Goal: Information Seeking & Learning: Learn about a topic

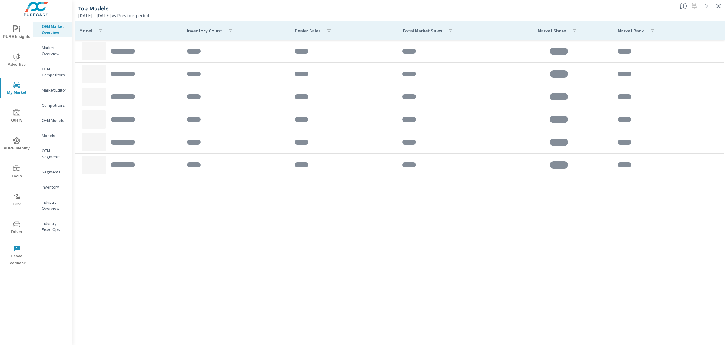
click at [672, 8] on div "Top Models" at bounding box center [376, 8] width 597 height 7
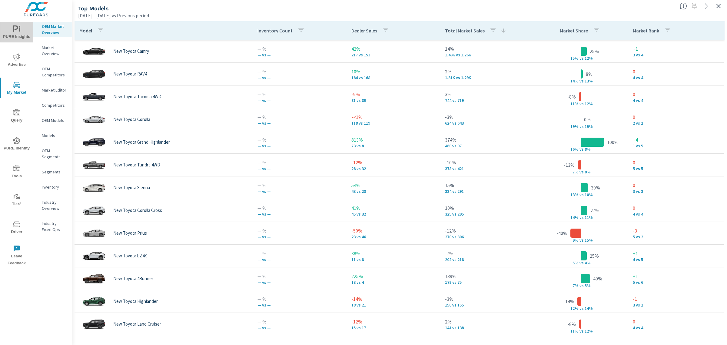
click at [18, 32] on icon "nav menu" at bounding box center [16, 28] width 7 height 7
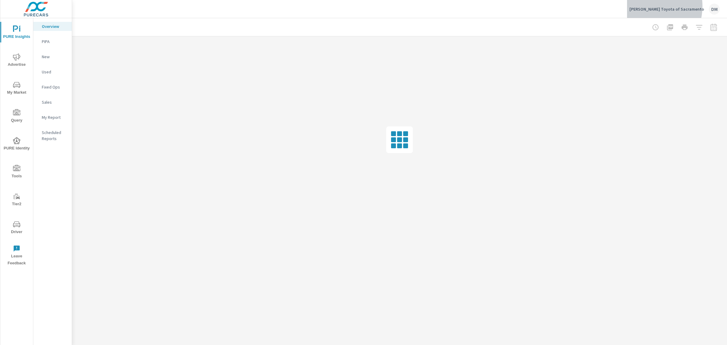
click at [664, 6] on p "Maita's Toyota of Sacramento" at bounding box center [666, 8] width 74 height 5
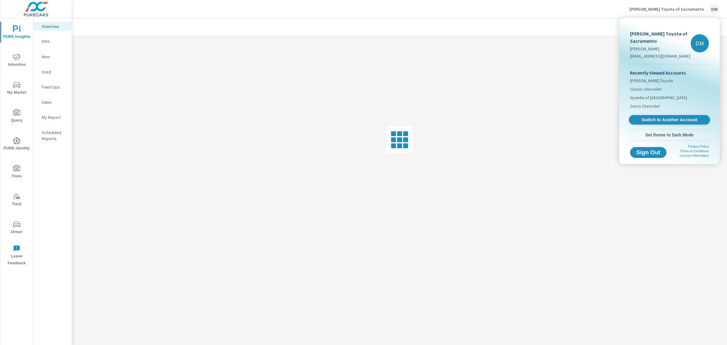
click at [665, 119] on span "Switch to Another Account" at bounding box center [669, 120] width 74 height 6
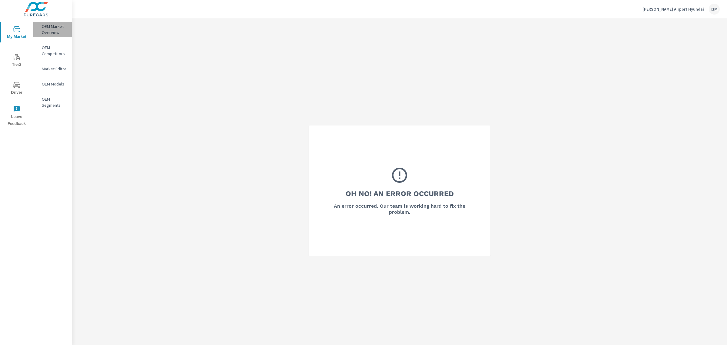
click at [48, 27] on p "OEM Market Overview" at bounding box center [54, 29] width 25 height 12
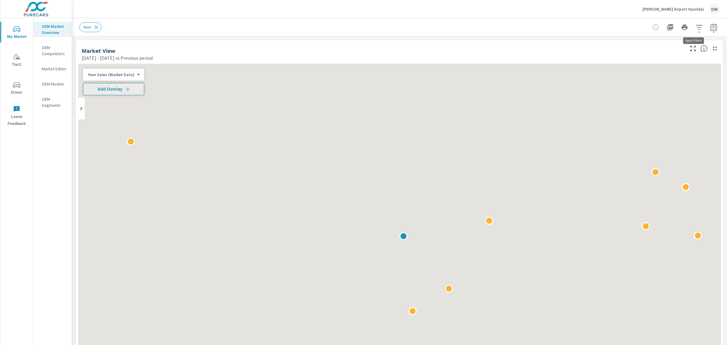
click at [695, 28] on icon "button" at bounding box center [698, 27] width 7 height 7
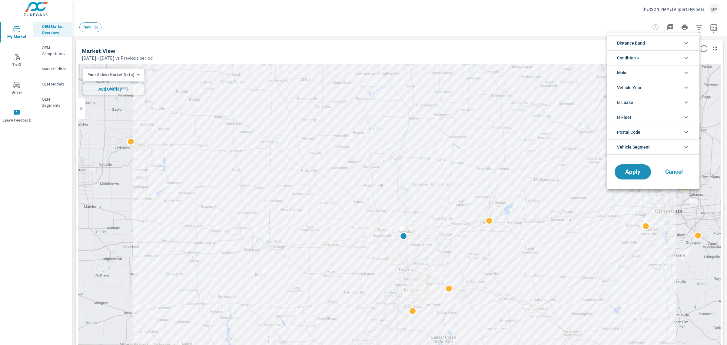
click at [651, 46] on li "Distance Band" at bounding box center [653, 42] width 92 height 15
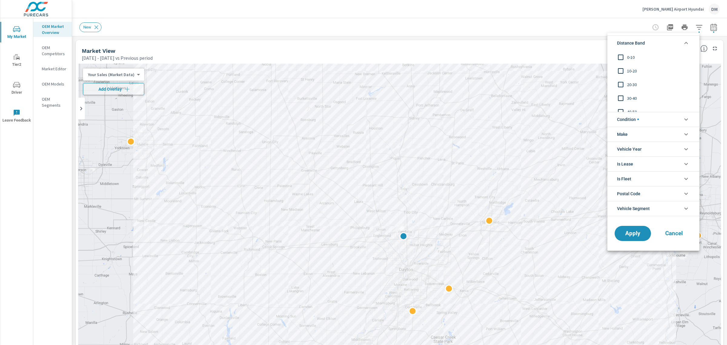
click at [622, 55] on input "filter options" at bounding box center [620, 57] width 13 height 13
click at [621, 68] on input "filter options" at bounding box center [620, 71] width 13 height 13
click at [621, 83] on input "filter options" at bounding box center [620, 84] width 13 height 13
click at [619, 98] on input "filter options" at bounding box center [620, 98] width 13 height 13
click at [627, 120] on span "Condition" at bounding box center [628, 119] width 22 height 15
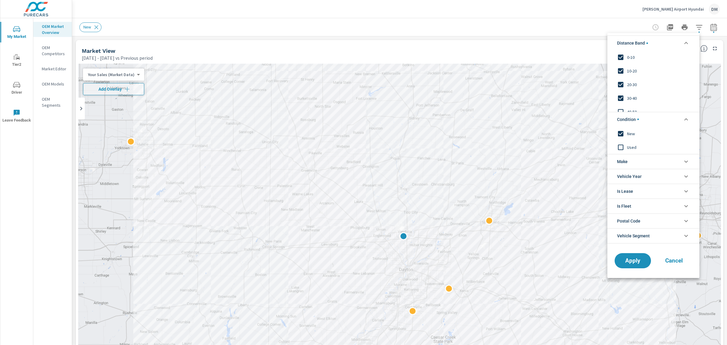
click at [630, 163] on li "Make" at bounding box center [653, 161] width 92 height 15
click at [623, 176] on input "filter options" at bounding box center [620, 175] width 13 height 13
click at [634, 272] on span "Apply" at bounding box center [632, 274] width 25 height 6
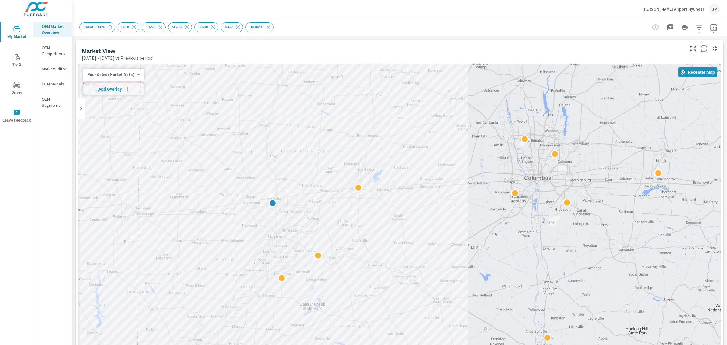
drag, startPoint x: 595, startPoint y: 188, endPoint x: 453, endPoint y: 163, distance: 144.3
click at [462, 154] on div at bounding box center [399, 232] width 643 height 337
click at [120, 73] on body "My Market Tier2 Driver Leave Feedback OEM Market Overview OEM Competitors Marke…" at bounding box center [363, 172] width 727 height 345
click at [114, 94] on li "Total Market Sales" at bounding box center [112, 94] width 59 height 10
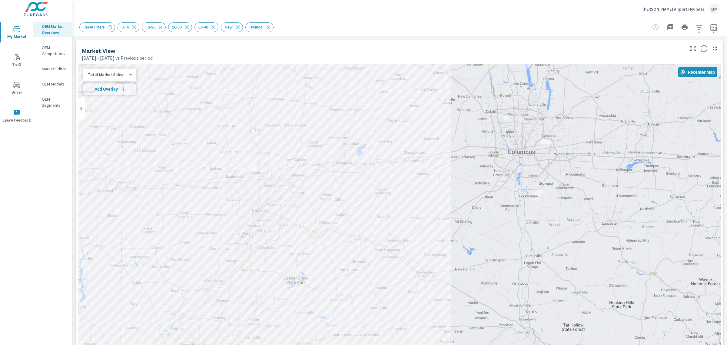
drag, startPoint x: 574, startPoint y: 268, endPoint x: 558, endPoint y: 243, distance: 30.2
click at [118, 90] on span "Add Overlay" at bounding box center [110, 89] width 48 height 6
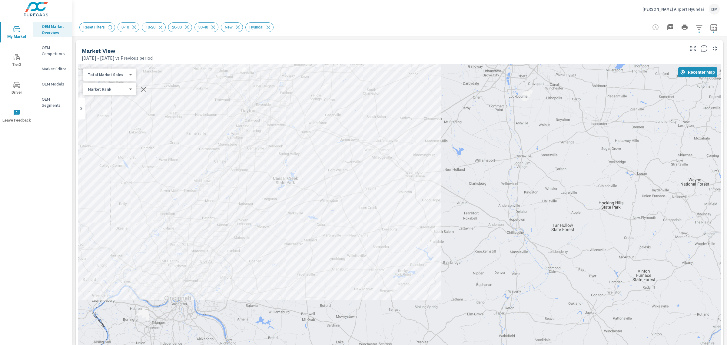
drag, startPoint x: 443, startPoint y: 246, endPoint x: 432, endPoint y: 143, distance: 103.8
click at [432, 143] on div "— 8 — — — — — — 6 — — — — 3 — — 6 — — 2 — — 3 — — 2 — — 3 3 — 3 3 — — — — 4 — 1…" at bounding box center [679, 295] width 581 height 327
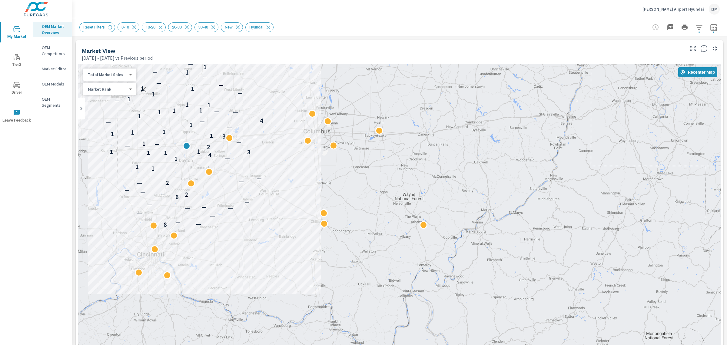
drag, startPoint x: 434, startPoint y: 149, endPoint x: 277, endPoint y: 181, distance: 160.1
click at [277, 181] on div "8 — — — — — — — — — — 6 — — 2 — — — 2 — — 1 1 1 — 4 1 1 3 1 1 2 — — 1 — — 3 1 1…" at bounding box center [399, 232] width 643 height 337
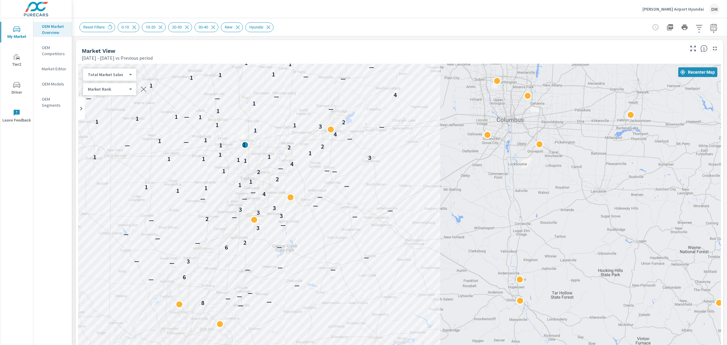
drag, startPoint x: 276, startPoint y: 182, endPoint x: 442, endPoint y: 217, distance: 170.4
click at [442, 217] on div "— 8 — — — — — — 6 — — — — 3 — — 6 — — 2 — — 3 — — 2 — — 3 3 — 3 3 — — — — 4 — 1…" at bounding box center [399, 232] width 643 height 337
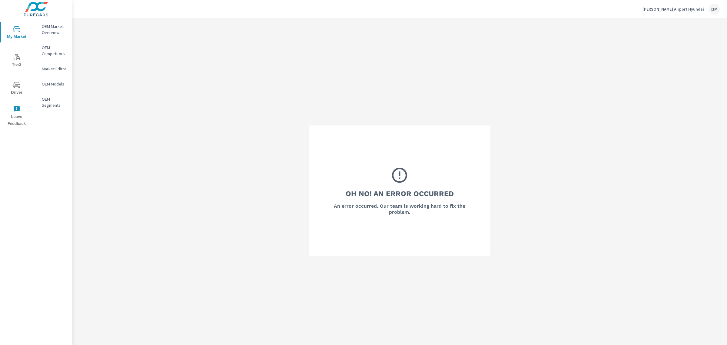
click at [680, 6] on p "Joseph Airport Hyundai" at bounding box center [672, 8] width 61 height 5
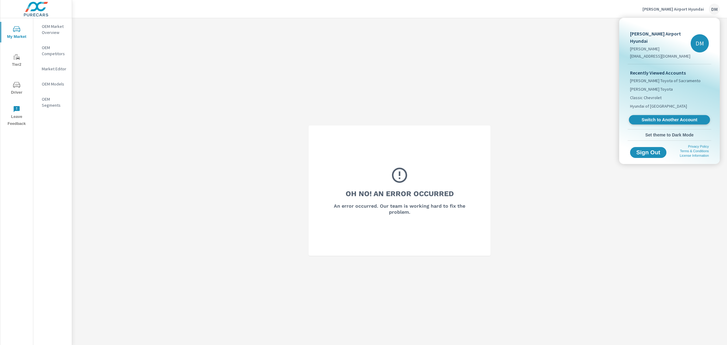
click at [665, 117] on span "Switch to Another Account" at bounding box center [669, 120] width 74 height 6
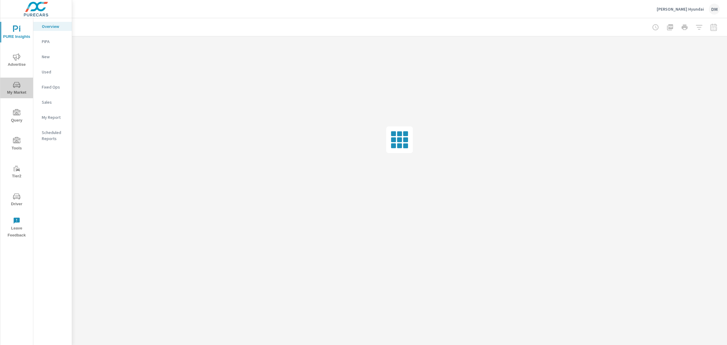
click at [17, 84] on icon "nav menu" at bounding box center [16, 84] width 7 height 7
click at [49, 184] on p "Inventory" at bounding box center [54, 187] width 25 height 6
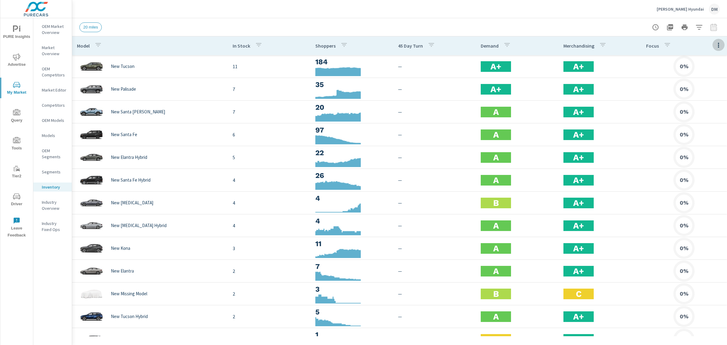
click at [715, 44] on icon "button" at bounding box center [718, 44] width 7 height 7
click at [700, 138] on span "Customize columns..." at bounding box center [699, 140] width 38 height 6
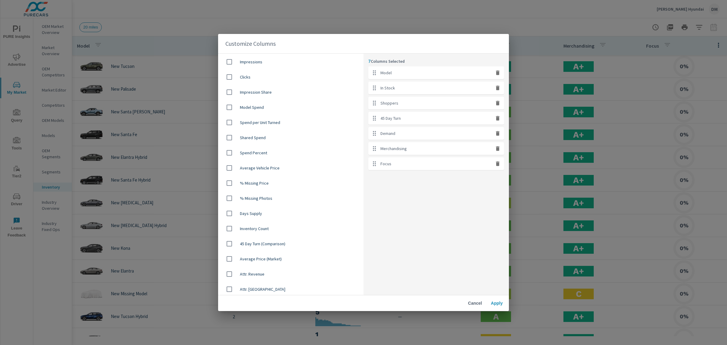
scroll to position [227, 0]
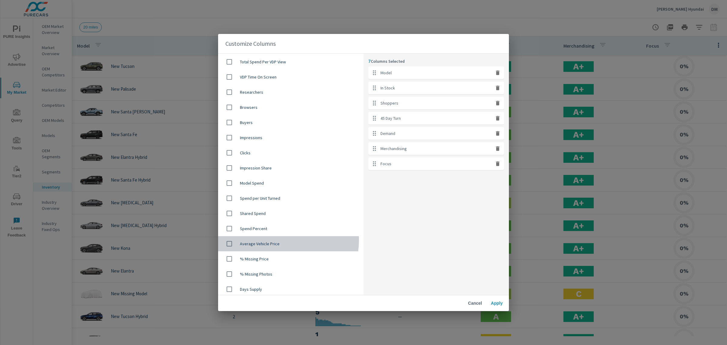
click at [279, 240] on span "Average Vehicle Price" at bounding box center [299, 243] width 119 height 6
checkbox input "true"
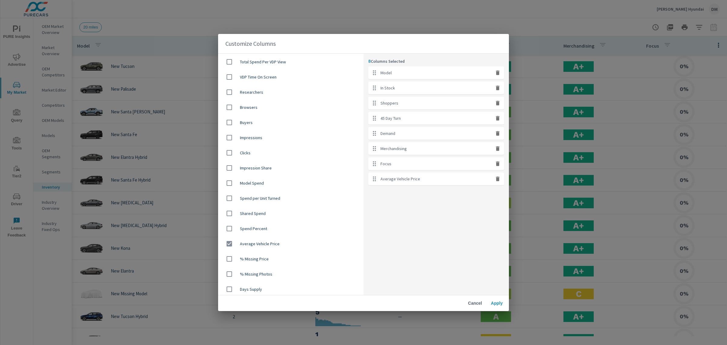
click at [494, 305] on span "Apply" at bounding box center [496, 302] width 15 height 5
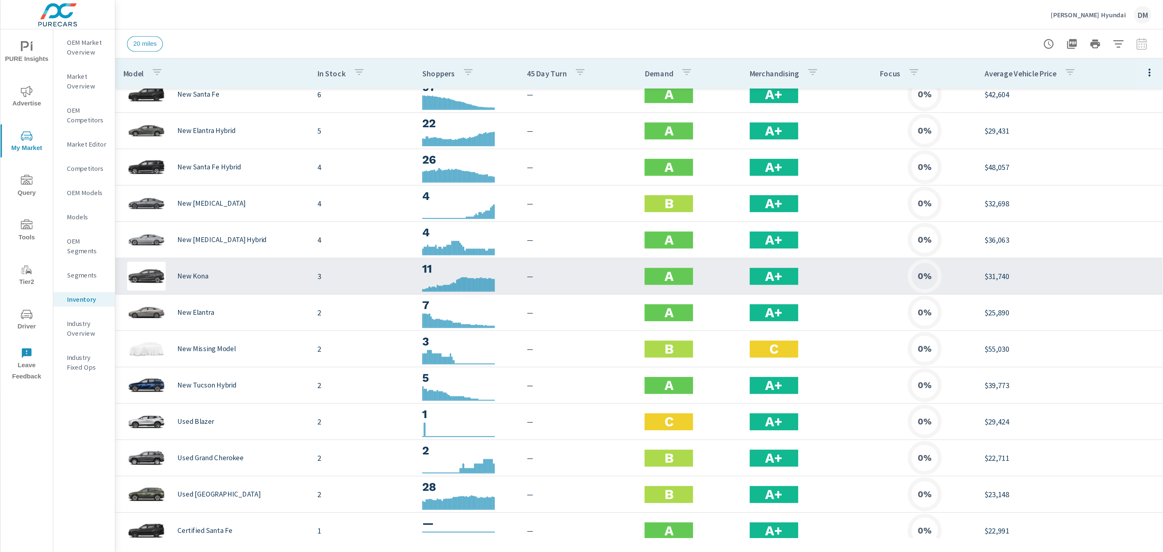
scroll to position [76, 0]
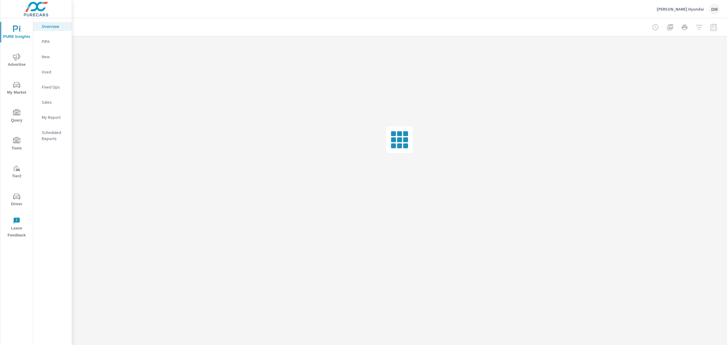
click at [14, 62] on span "Advertise" at bounding box center [16, 60] width 29 height 15
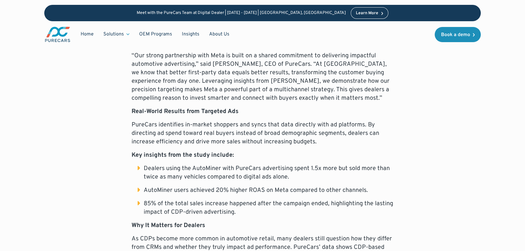
scroll to position [440, 0]
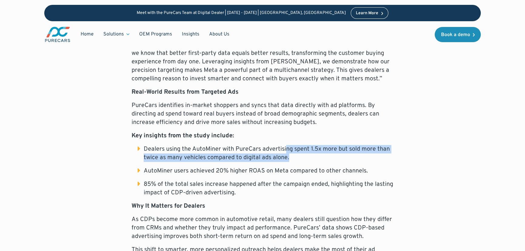
drag, startPoint x: 285, startPoint y: 140, endPoint x: 376, endPoint y: 146, distance: 91.4
click at [376, 146] on li "Dealers using the AutoMiner with PureCars advertising spent 1.5x more but sold …" at bounding box center [265, 153] width 256 height 17
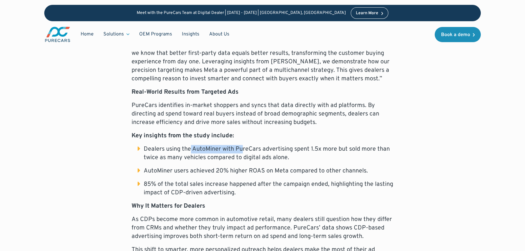
drag, startPoint x: 191, startPoint y: 140, endPoint x: 242, endPoint y: 137, distance: 51.6
click at [242, 145] on li "Dealers using the AutoMiner with PureCars advertising spent 1.5x more but sold …" at bounding box center [265, 153] width 256 height 17
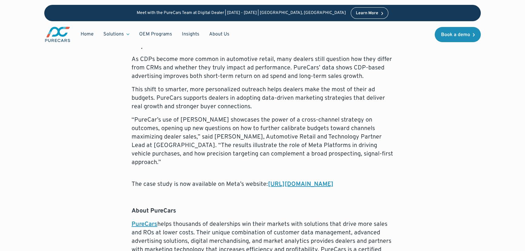
scroll to position [606, 0]
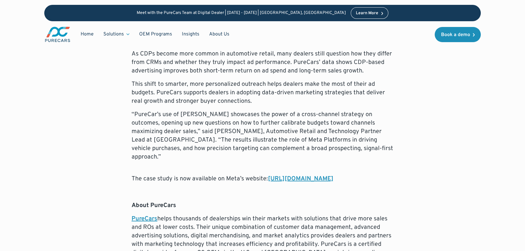
click at [268, 175] on link "[URL][DOMAIN_NAME]" at bounding box center [300, 179] width 65 height 8
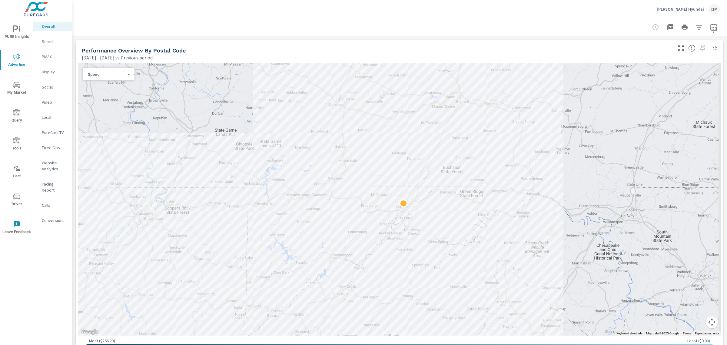
scroll to position [247, 0]
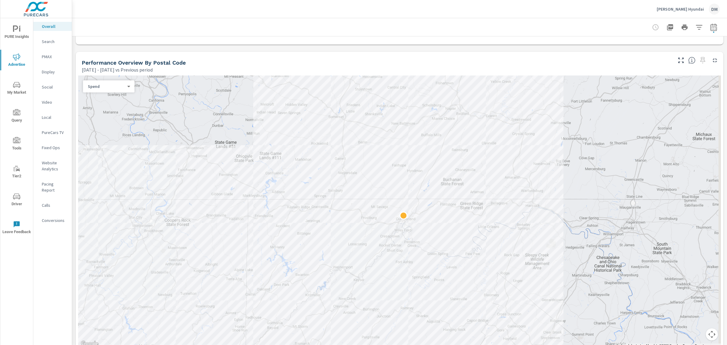
click at [127, 86] on body "PURE Insights Advertise My Market Query Tools Tier2 Driver Leave Feedback Overa…" at bounding box center [363, 172] width 727 height 345
click at [123, 103] on li "Spend Per Sale" at bounding box center [106, 106] width 47 height 10
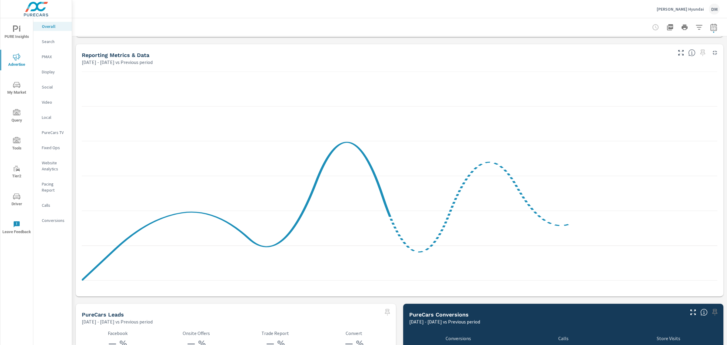
scroll to position [584, 0]
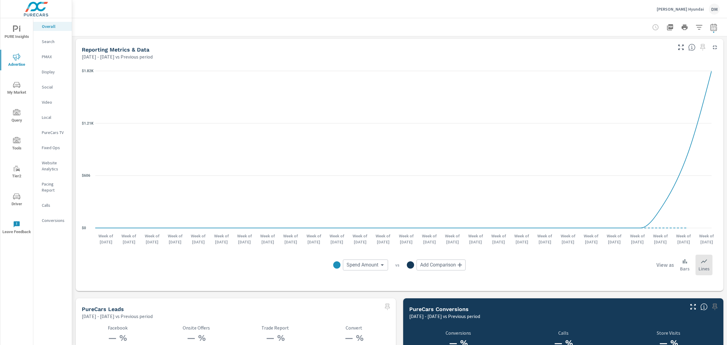
click at [710, 27] on icon "button" at bounding box center [713, 27] width 7 height 7
select select "Previous period"
click at [700, 99] on icon "button" at bounding box center [701, 101] width 7 height 7
click at [642, 106] on span "Apply" at bounding box center [646, 109] width 25 height 6
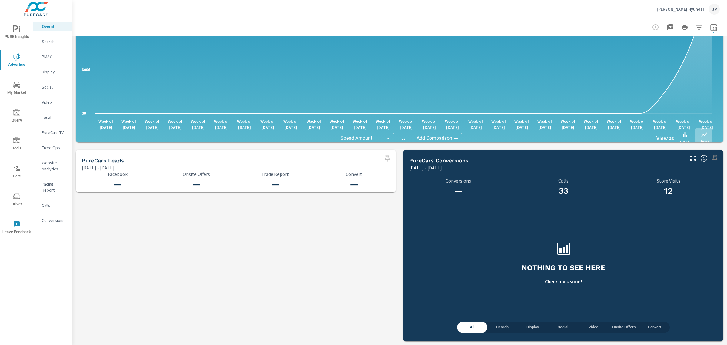
scroll to position [524, 0]
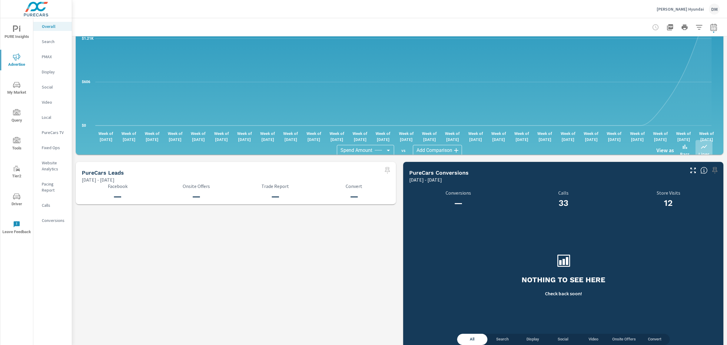
scroll to position [1, 0]
click at [448, 147] on body "PURE Insights Advertise My Market Query Tools Tier2 Driver Leave Feedback Overa…" at bounding box center [363, 172] width 727 height 345
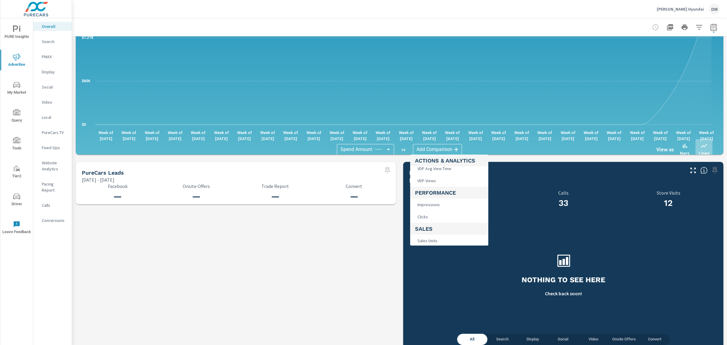
scroll to position [227, 0]
click at [435, 223] on span "Sales Units" at bounding box center [427, 222] width 24 height 8
type input "Sales Units"
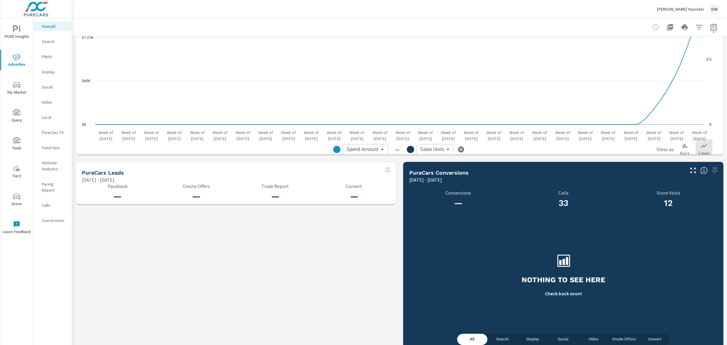
click at [374, 146] on body "PURE Insights Advertise My Market Query Tools Tier2 Driver Leave Feedback Overa…" at bounding box center [363, 172] width 727 height 345
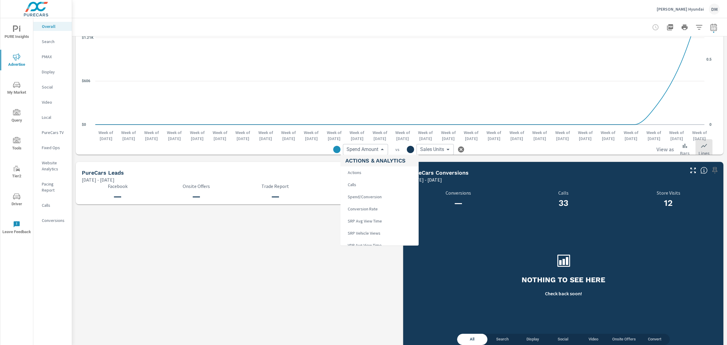
scroll to position [151, 0]
click at [370, 237] on li "VDP Views" at bounding box center [379, 238] width 78 height 12
type input "VDP Views"
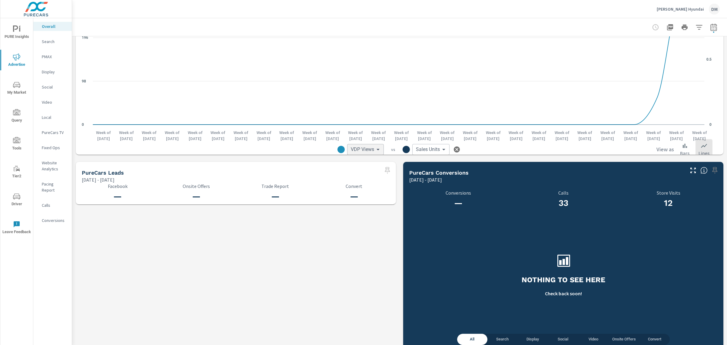
scroll to position [372, 0]
